Goal: Task Accomplishment & Management: Use online tool/utility

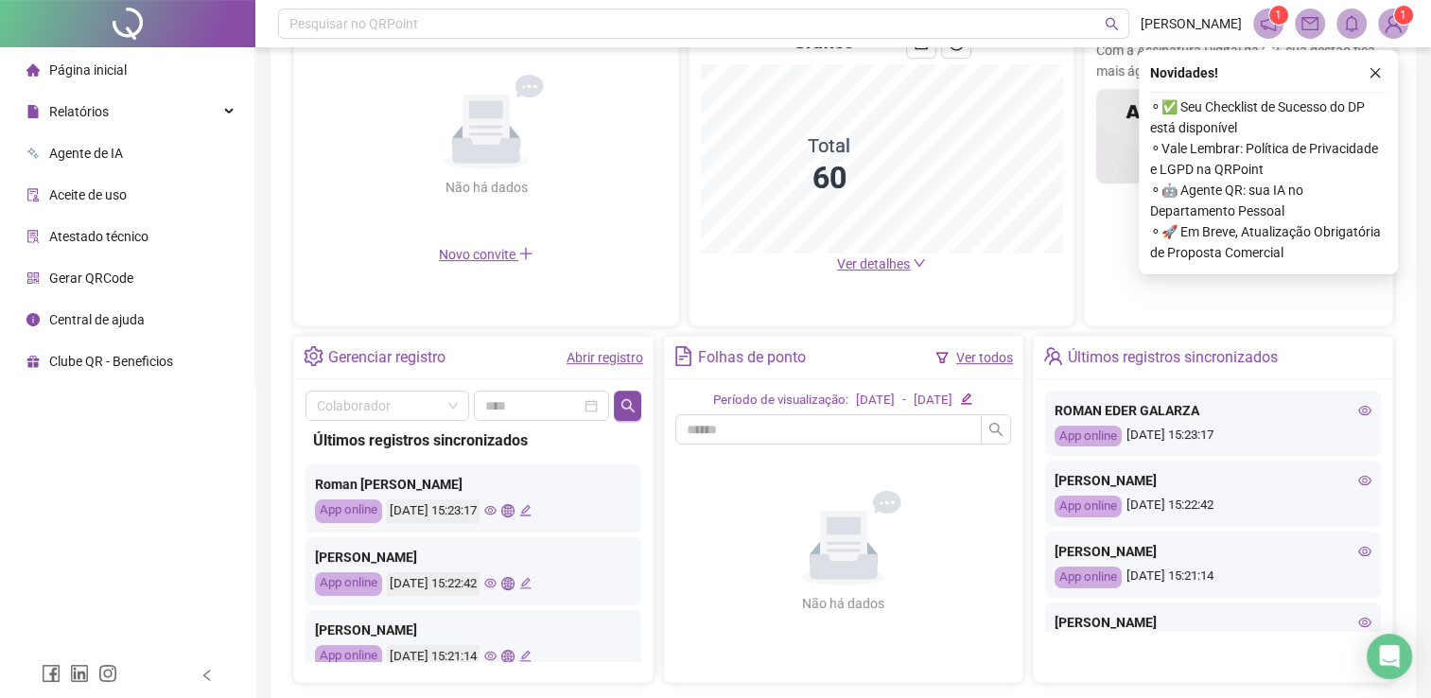
scroll to position [530, 0]
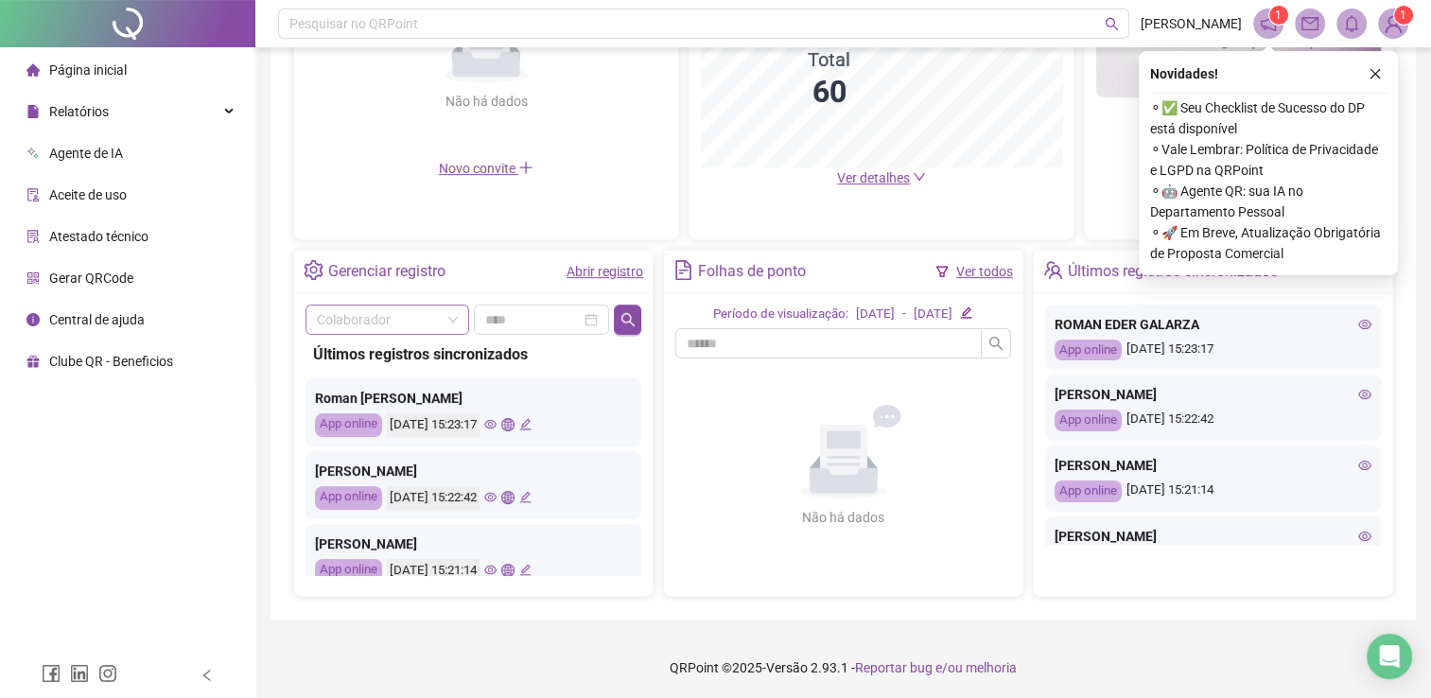
click at [395, 312] on input "search" at bounding box center [379, 319] width 124 height 28
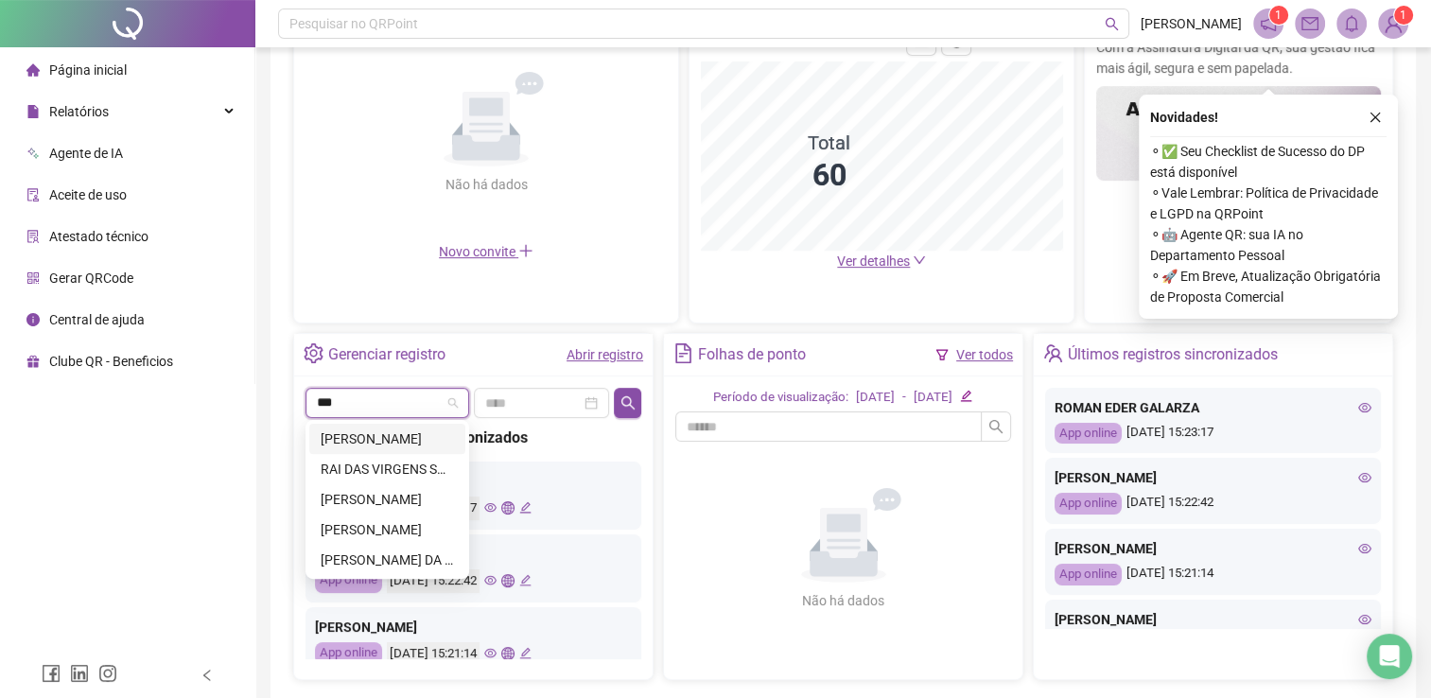
scroll to position [436, 0]
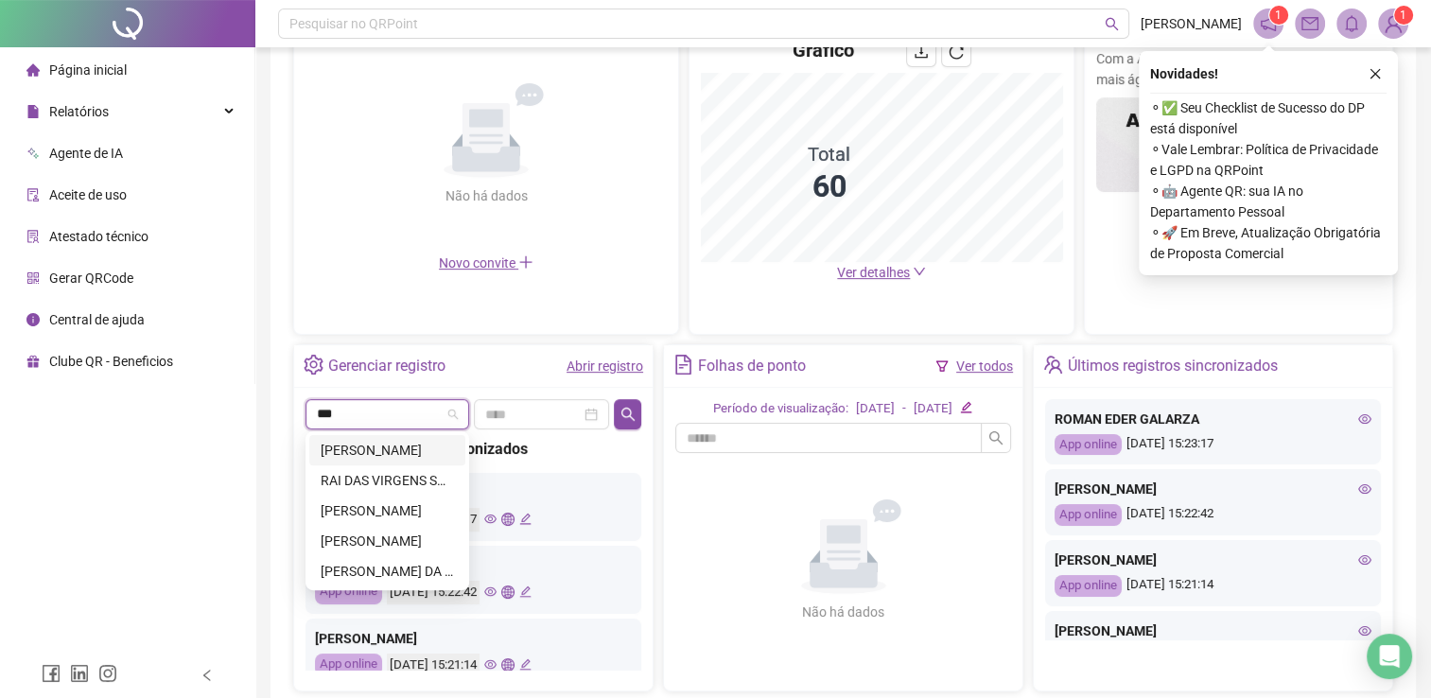
type input "***"
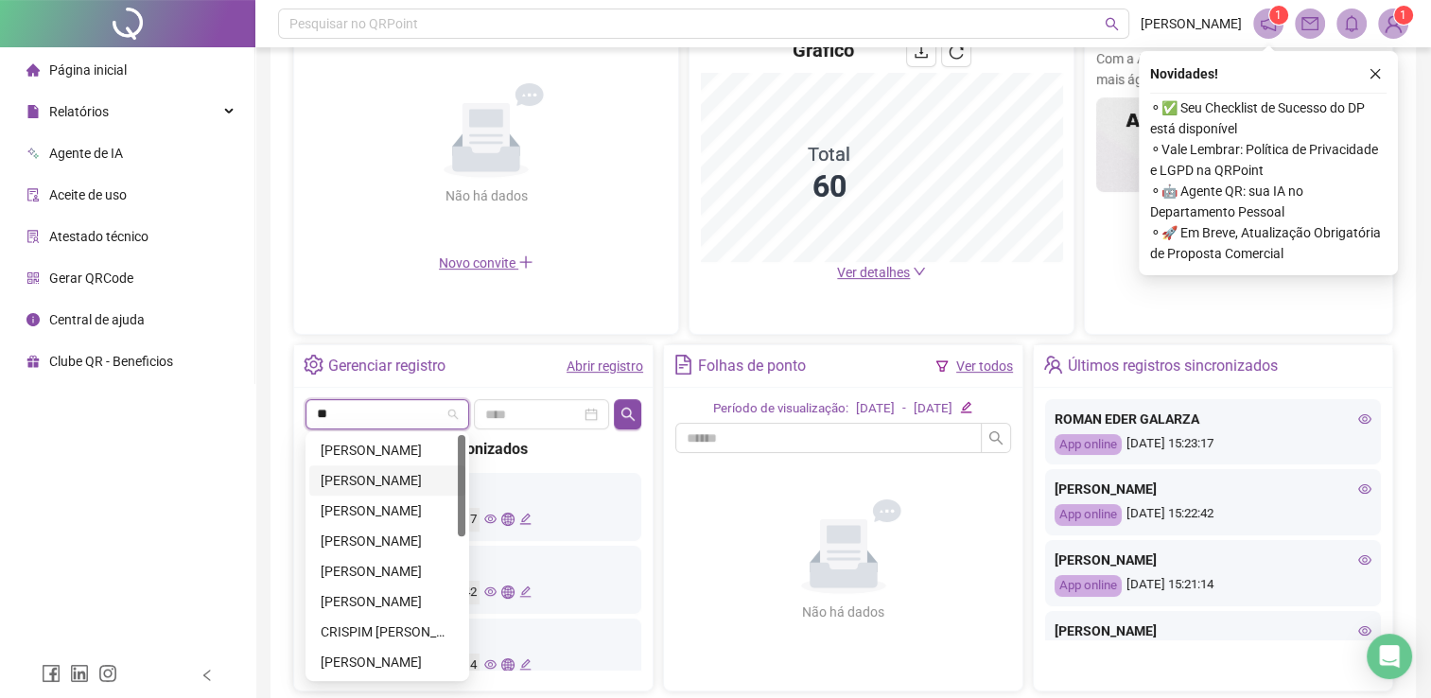
type input "***"
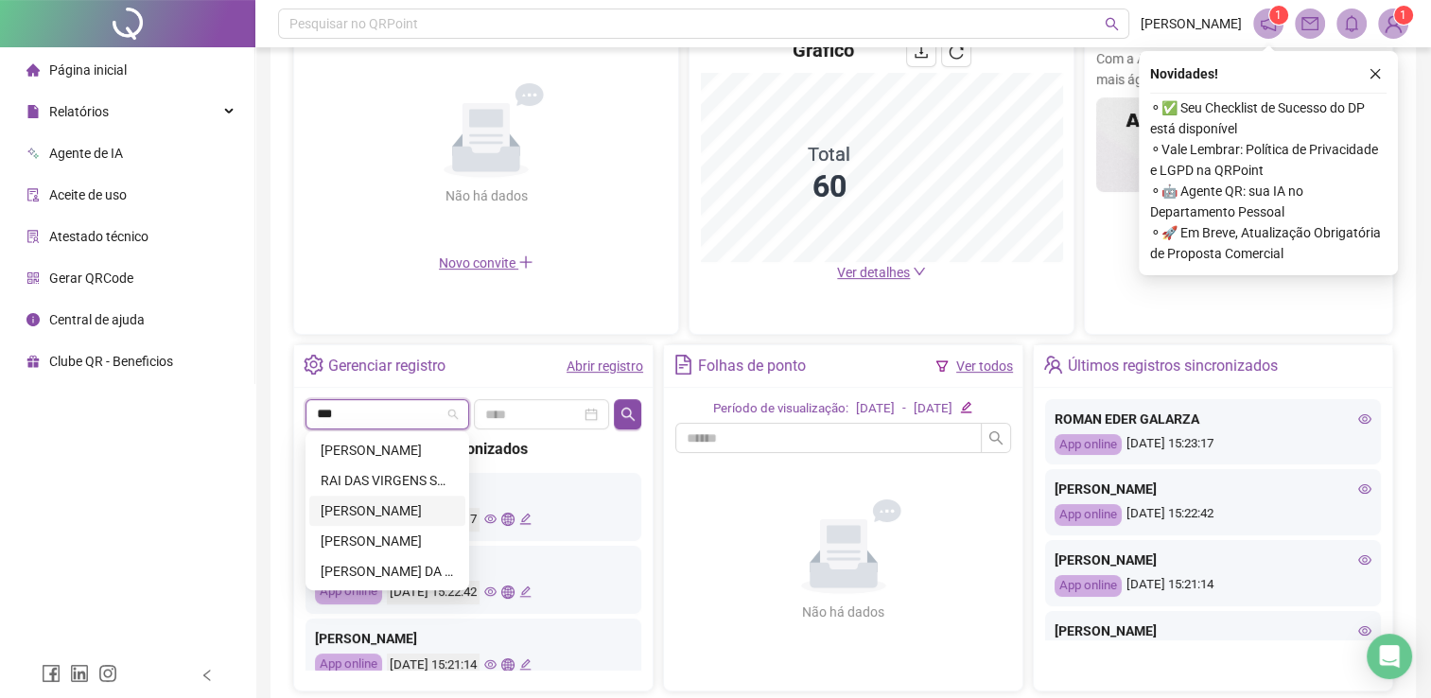
click at [389, 505] on div "[PERSON_NAME]" at bounding box center [387, 510] width 133 height 21
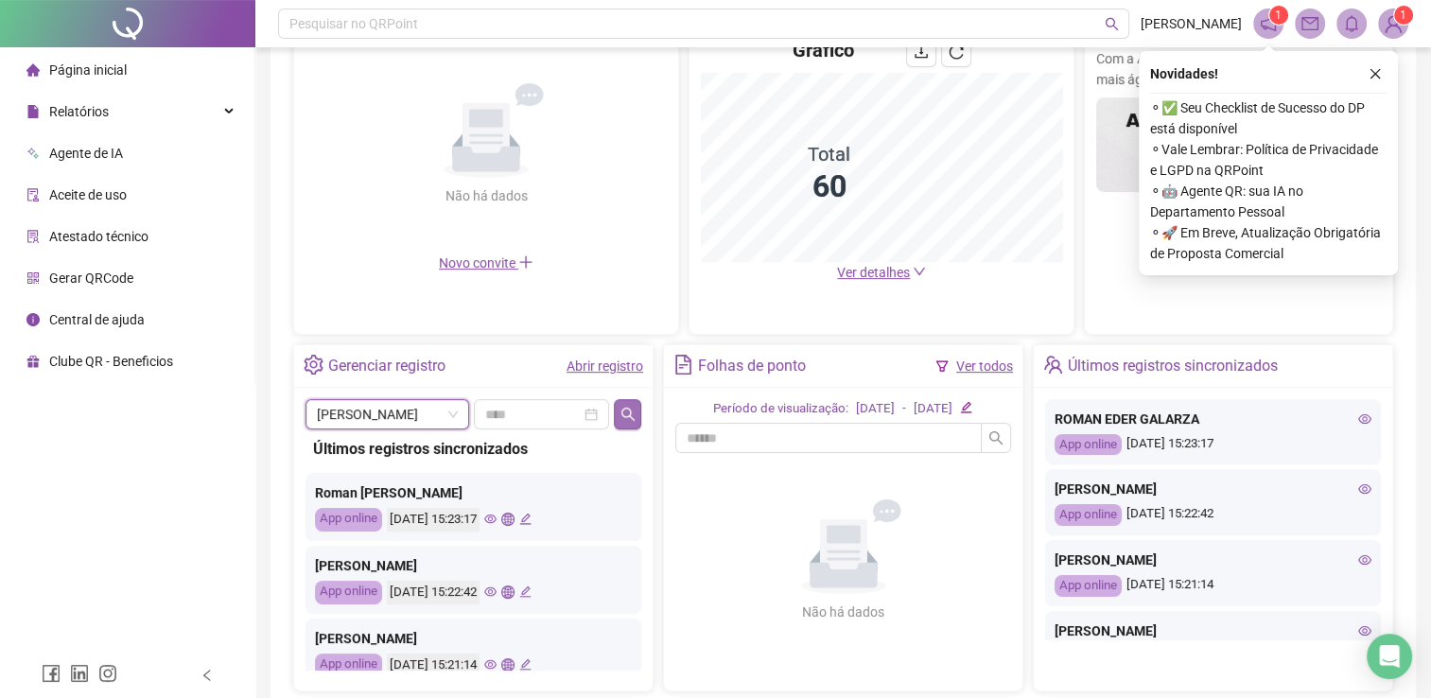
click at [632, 410] on icon "search" at bounding box center [627, 413] width 13 height 13
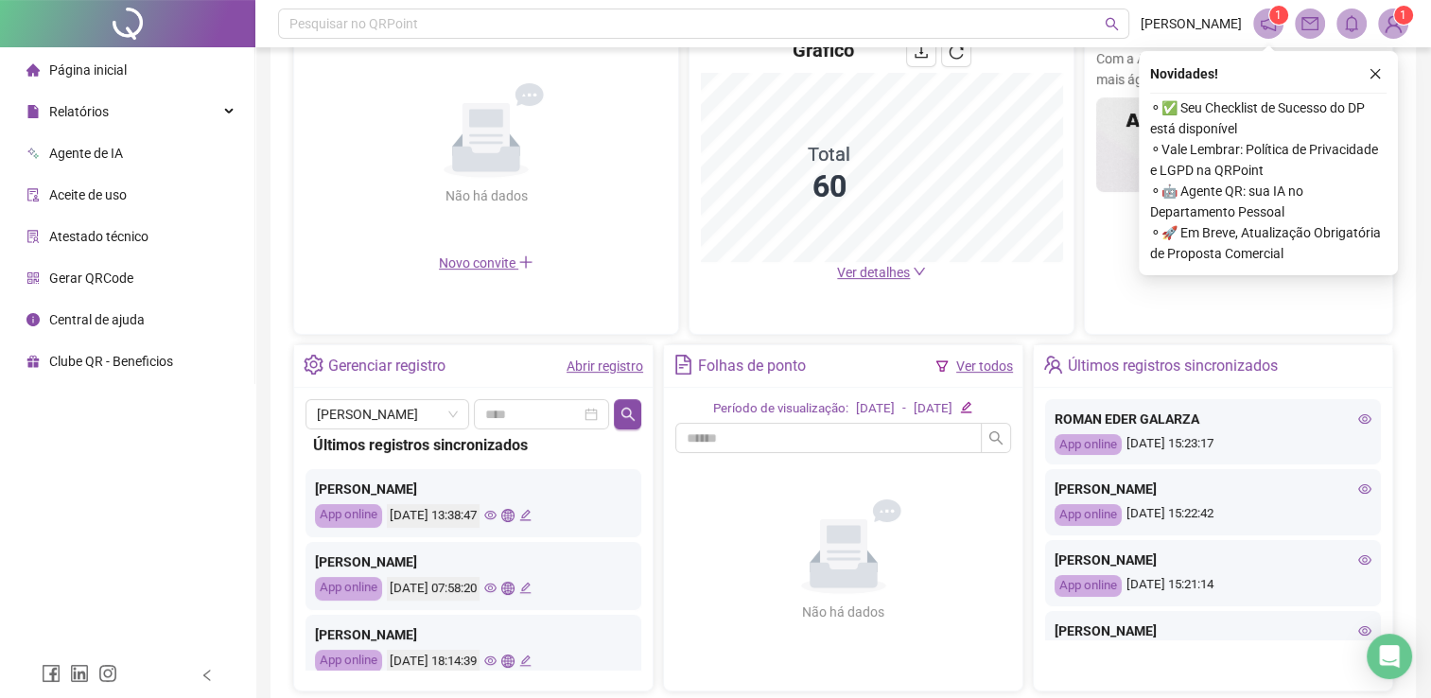
scroll to position [0, 0]
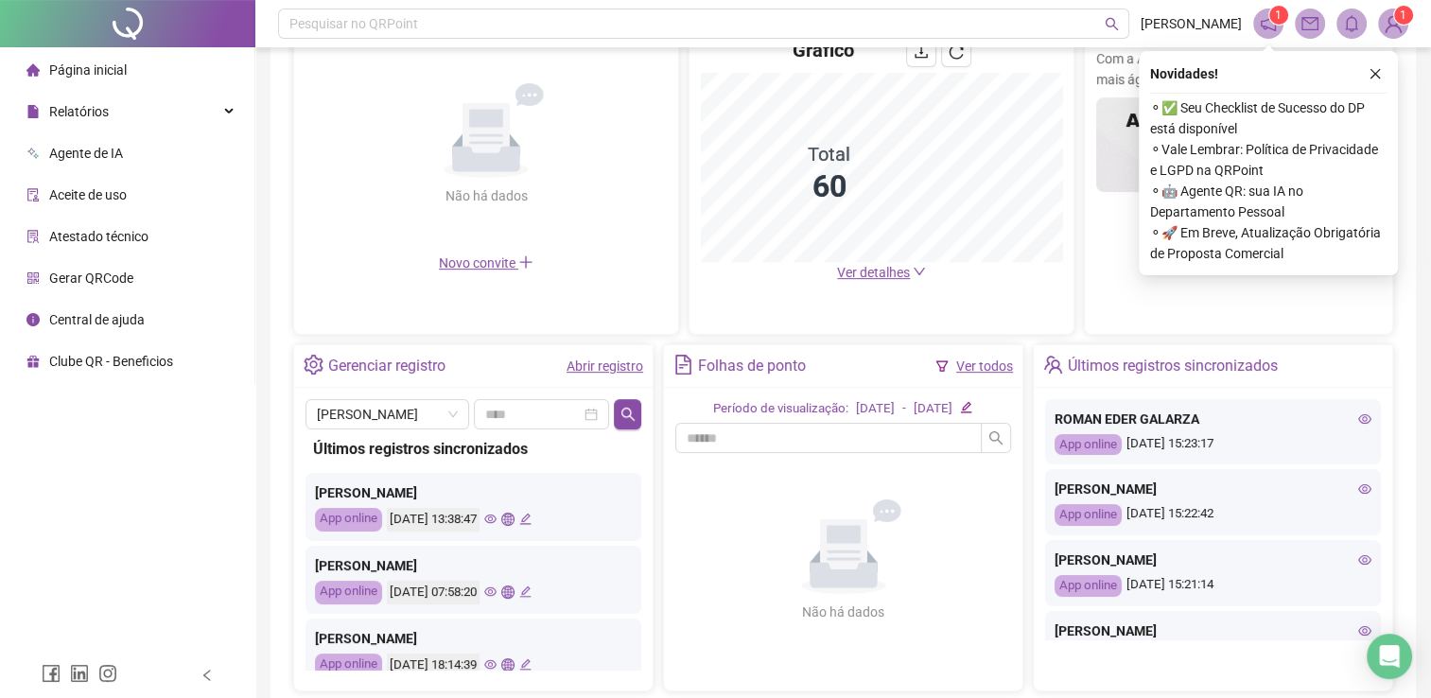
click at [496, 521] on icon "eye" at bounding box center [490, 518] width 12 height 9
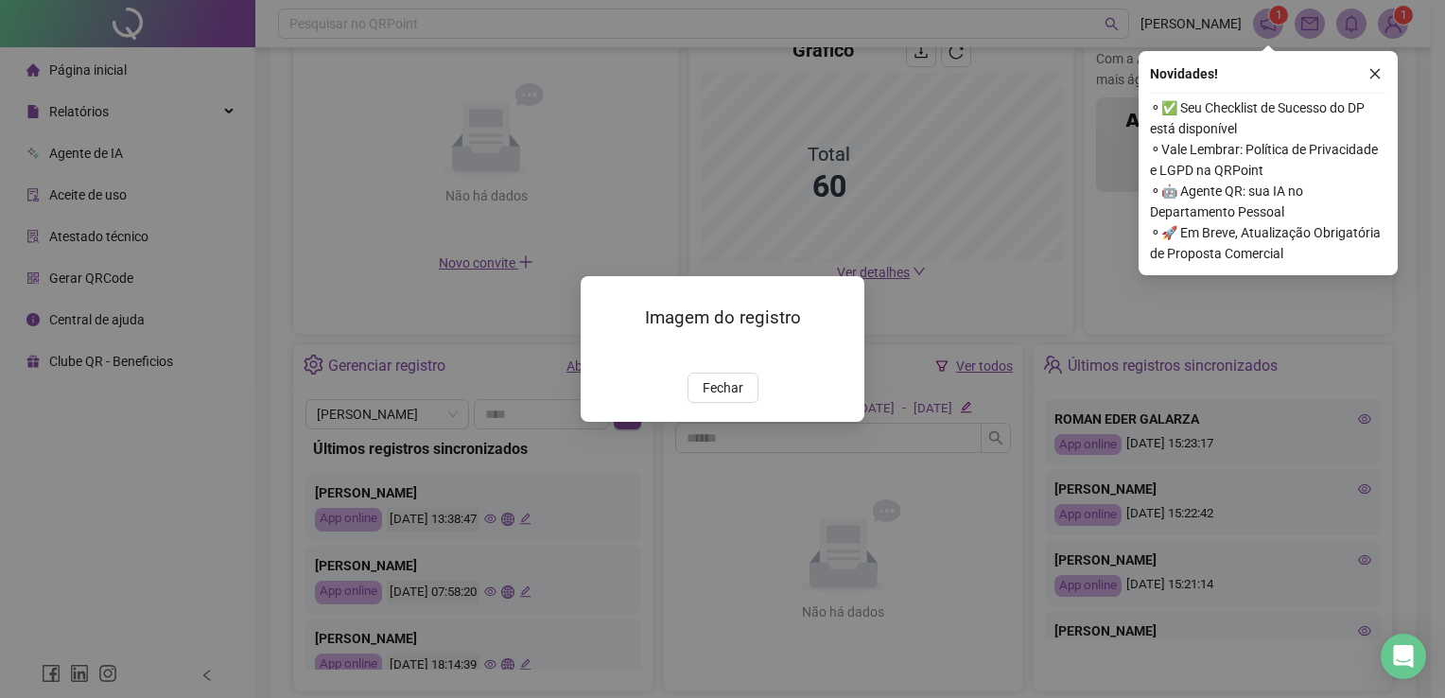
click at [603, 352] on img at bounding box center [603, 352] width 0 height 0
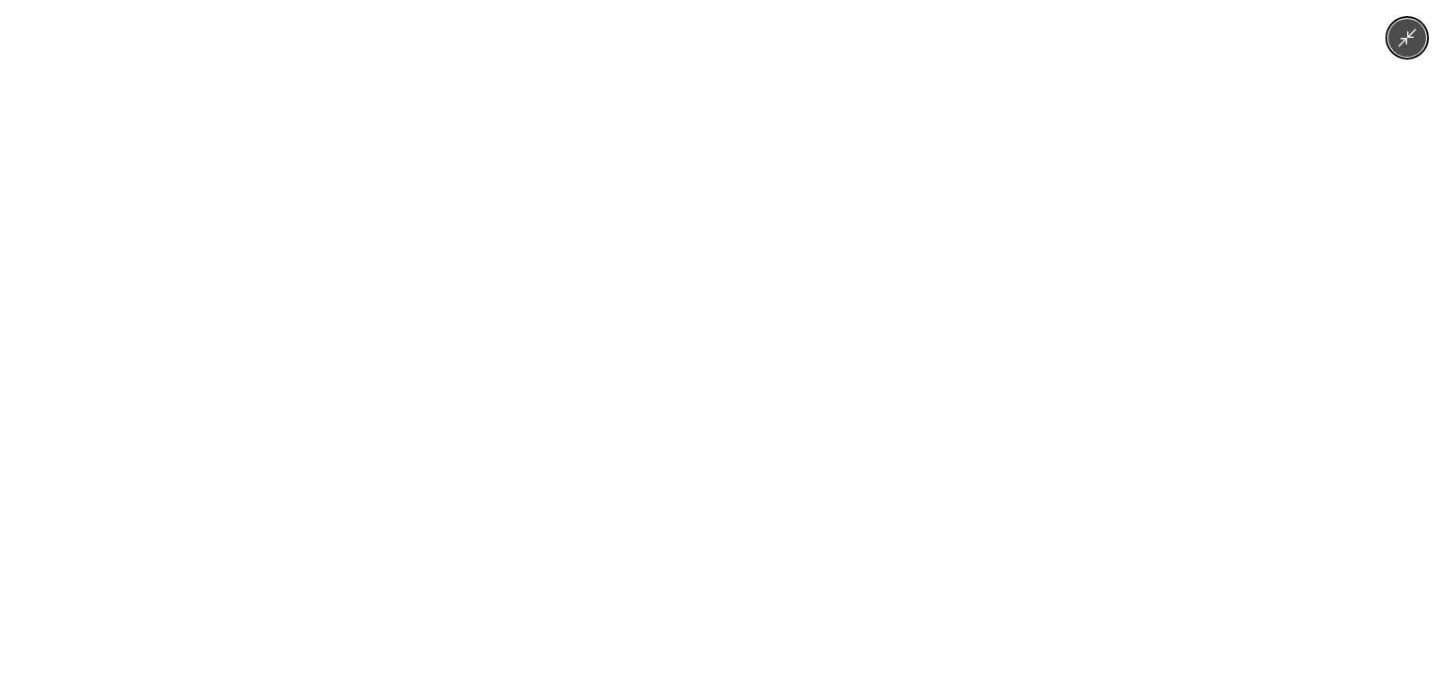
click at [1426, 51] on div at bounding box center [722, 349] width 1445 height 698
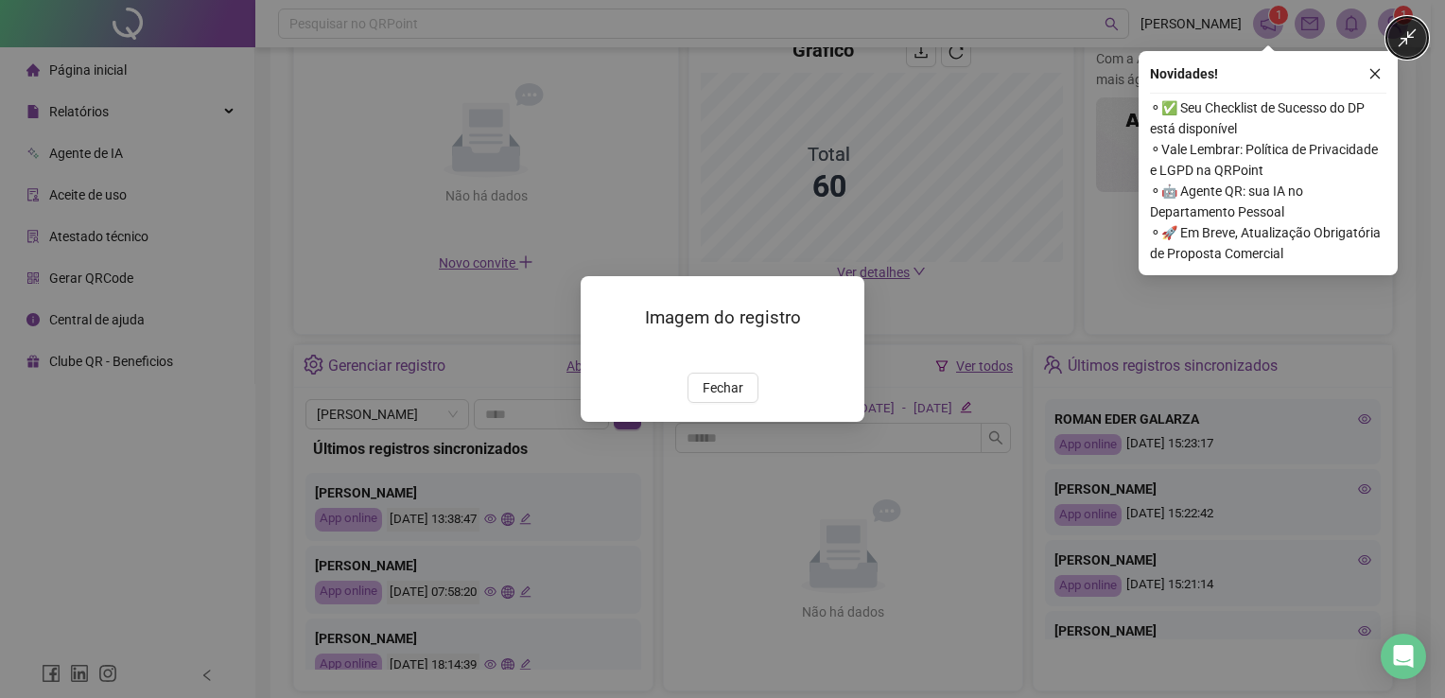
click at [1411, 42] on icon "Minimize image" at bounding box center [1407, 37] width 21 height 21
click at [723, 398] on span "Fechar" at bounding box center [723, 387] width 41 height 21
